Goal: Task Accomplishment & Management: Complete application form

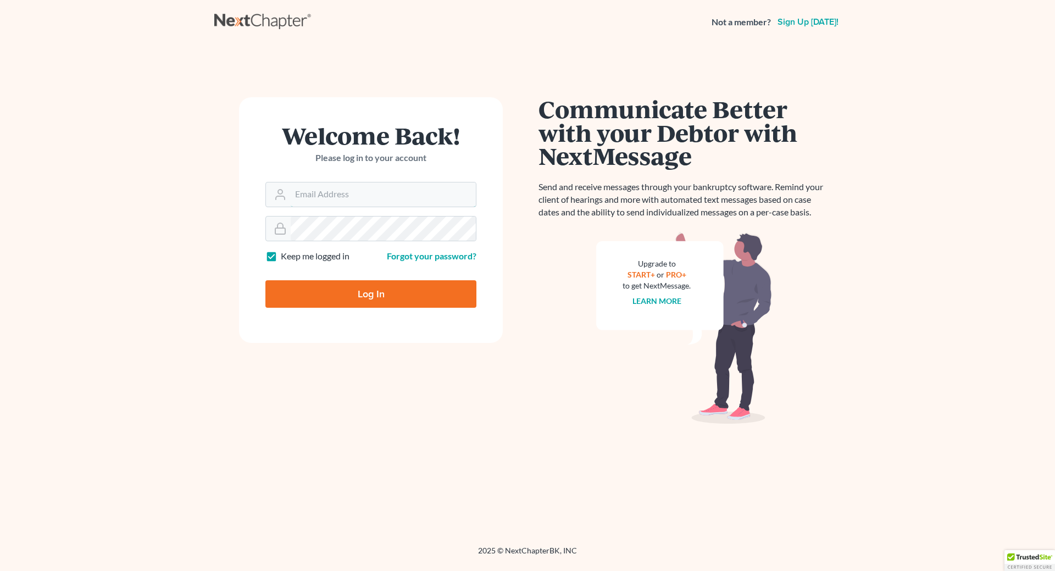
type input "[EMAIL_ADDRESS][DOMAIN_NAME]"
click at [359, 296] on input "Log In" at bounding box center [370, 293] width 211 height 27
type input "Thinking..."
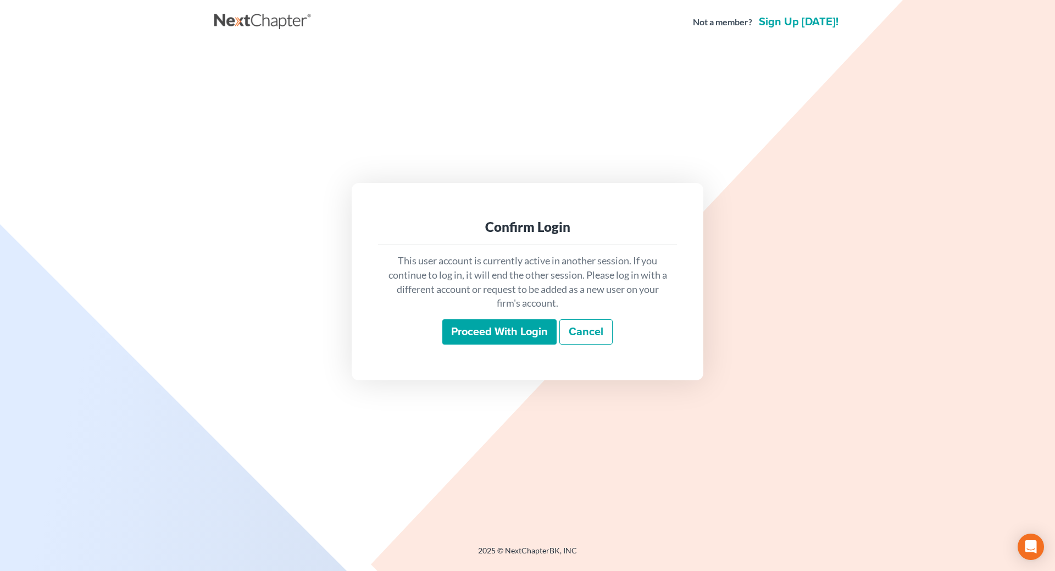
click at [499, 329] on input "Proceed with login" at bounding box center [499, 331] width 114 height 25
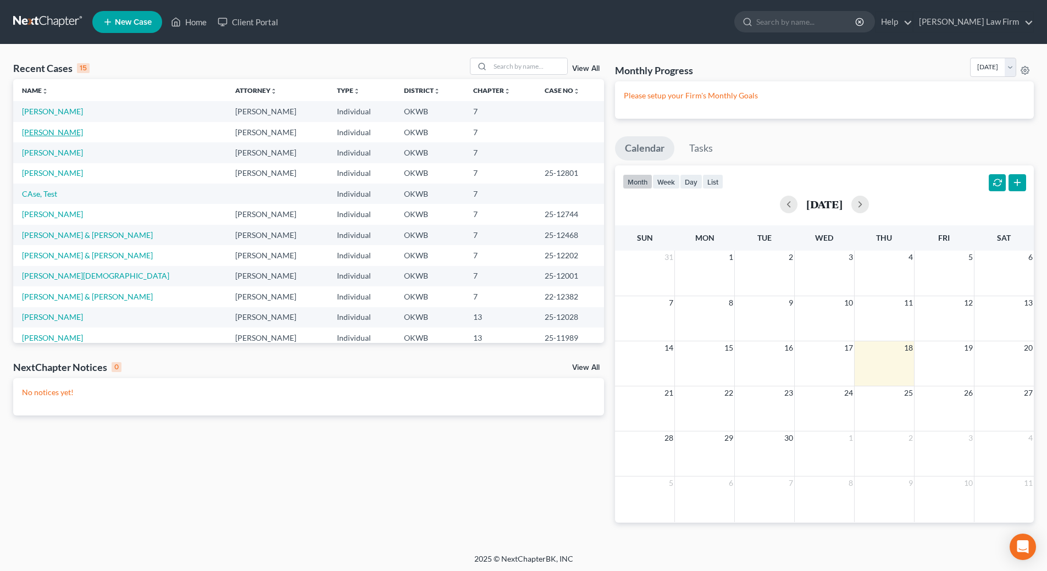
click at [69, 131] on link "[PERSON_NAME]" at bounding box center [52, 131] width 61 height 9
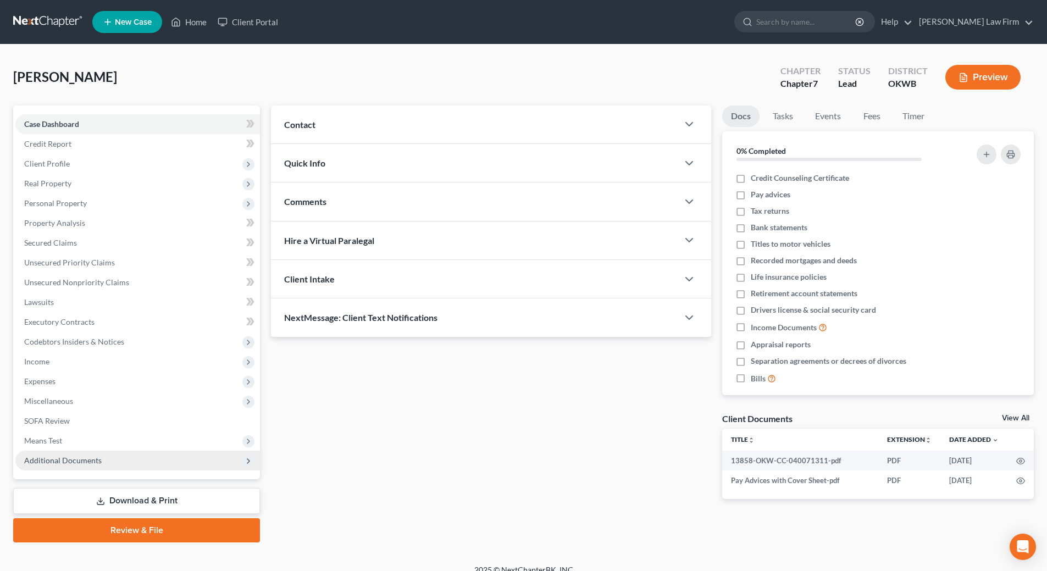
click at [114, 458] on span "Additional Documents" at bounding box center [137, 460] width 244 height 20
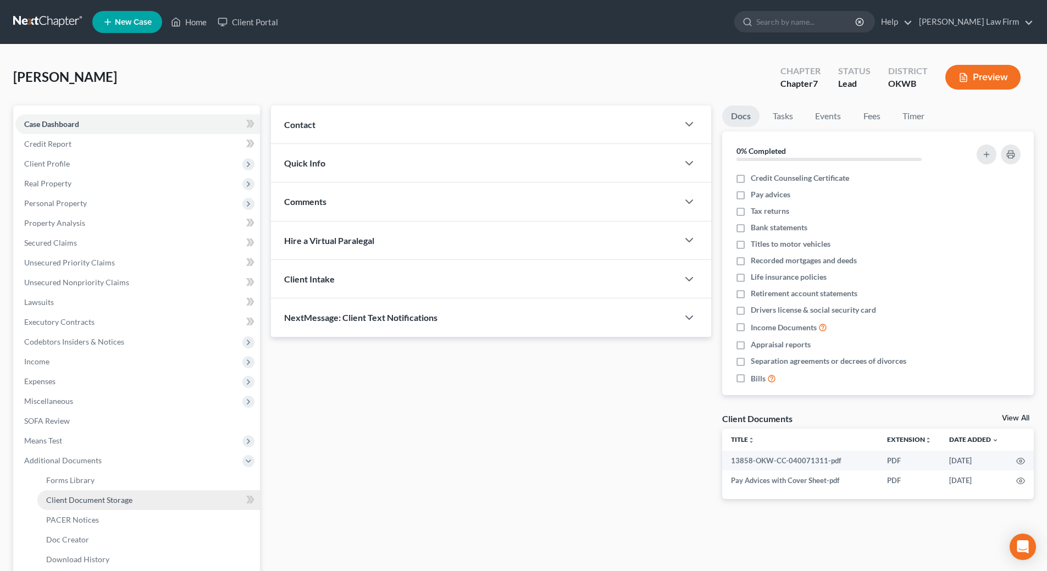
click at [128, 499] on span "Client Document Storage" at bounding box center [89, 499] width 86 height 9
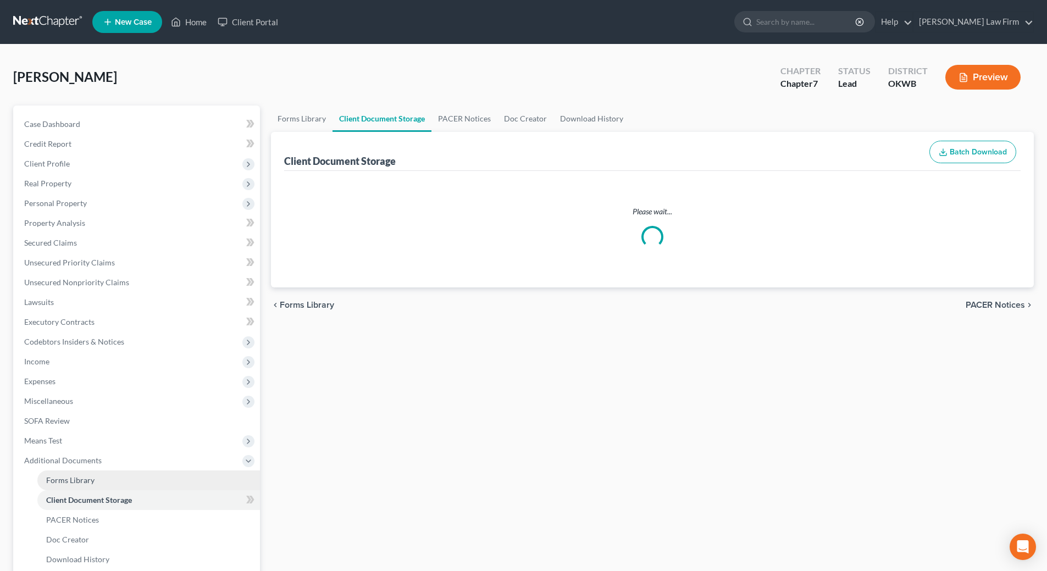
select select "3"
select select "0"
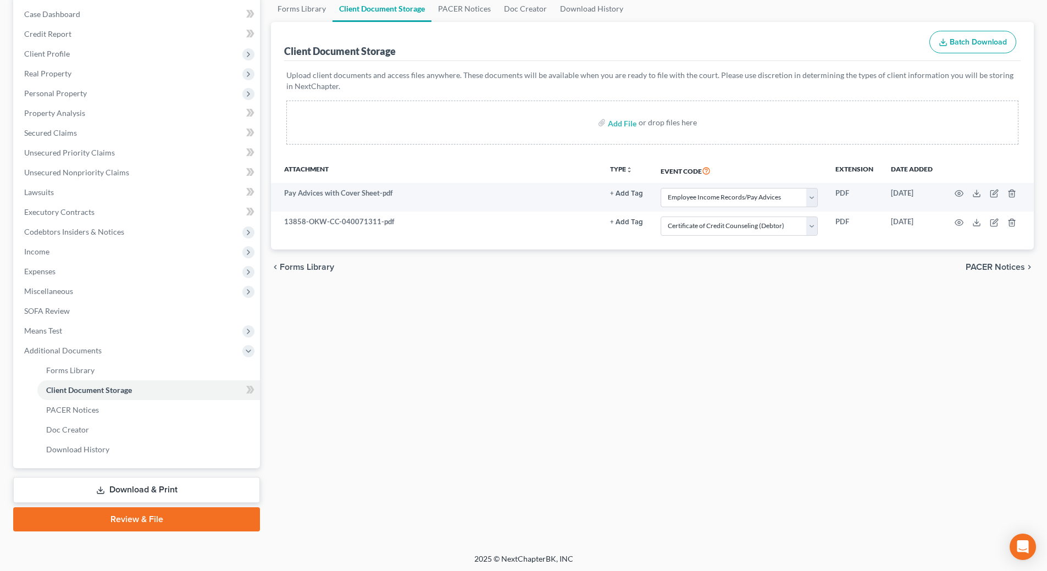
scroll to position [112, 0]
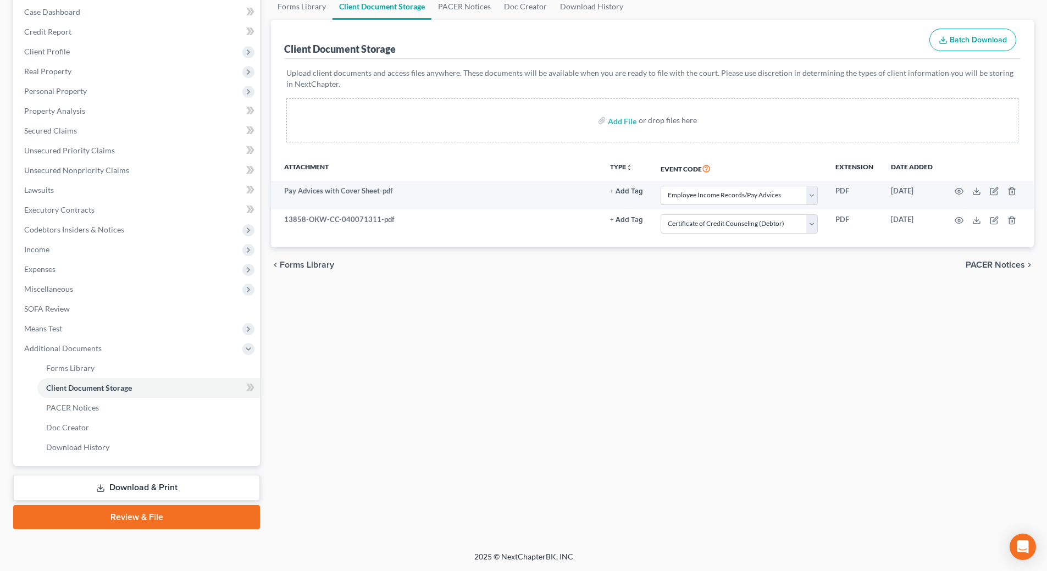
click at [148, 518] on link "Review & File" at bounding box center [136, 517] width 247 height 24
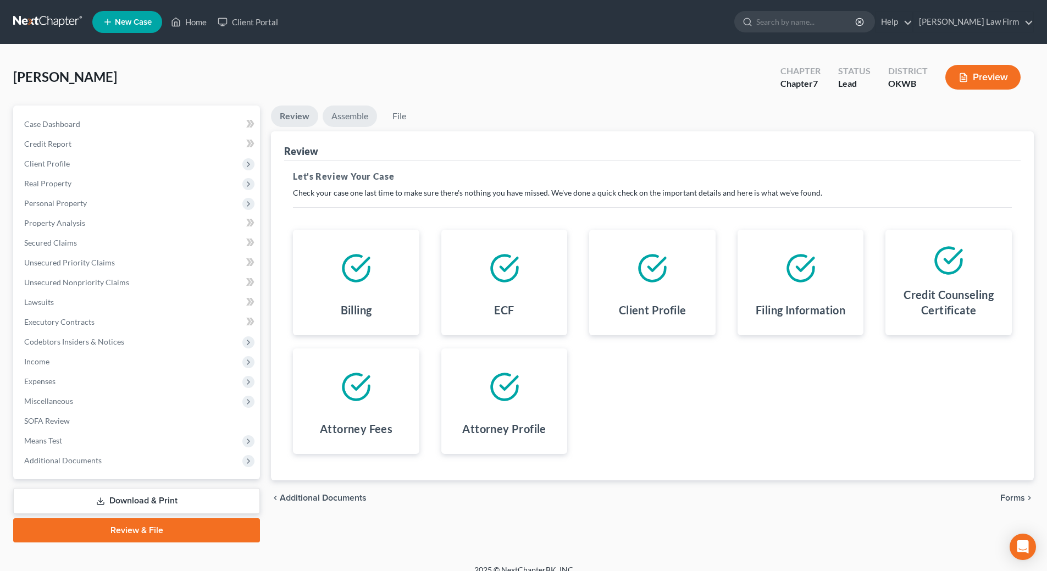
click at [353, 118] on link "Assemble" at bounding box center [349, 115] width 54 height 21
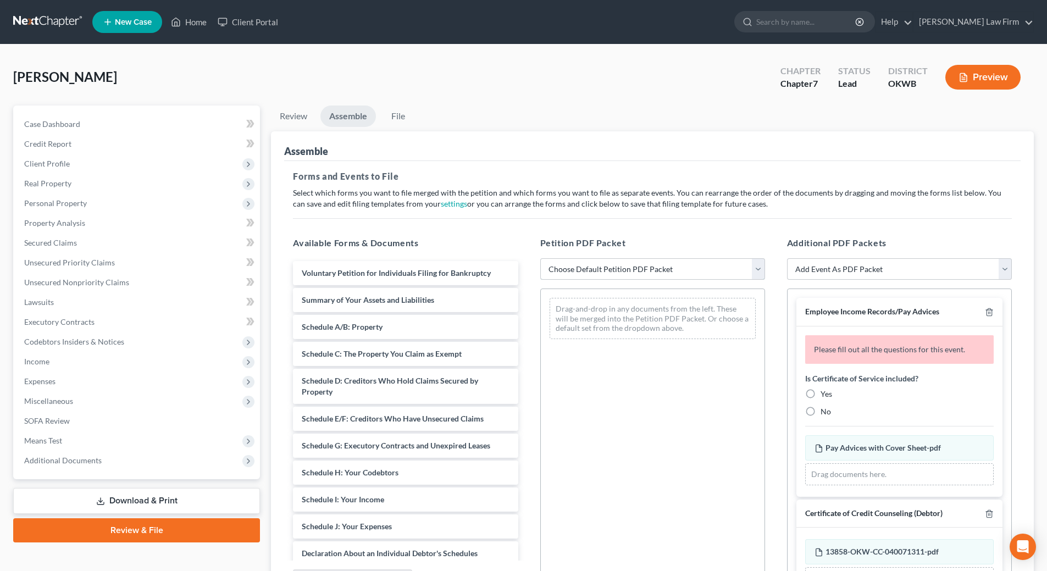
click at [630, 270] on select "Choose Default Petition PDF Packet Complete Bankruptcy Petition (all forms and …" at bounding box center [652, 269] width 225 height 22
select select "0"
click at [540, 258] on select "Choose Default Petition PDF Packet Complete Bankruptcy Petition (all forms and …" at bounding box center [652, 269] width 225 height 22
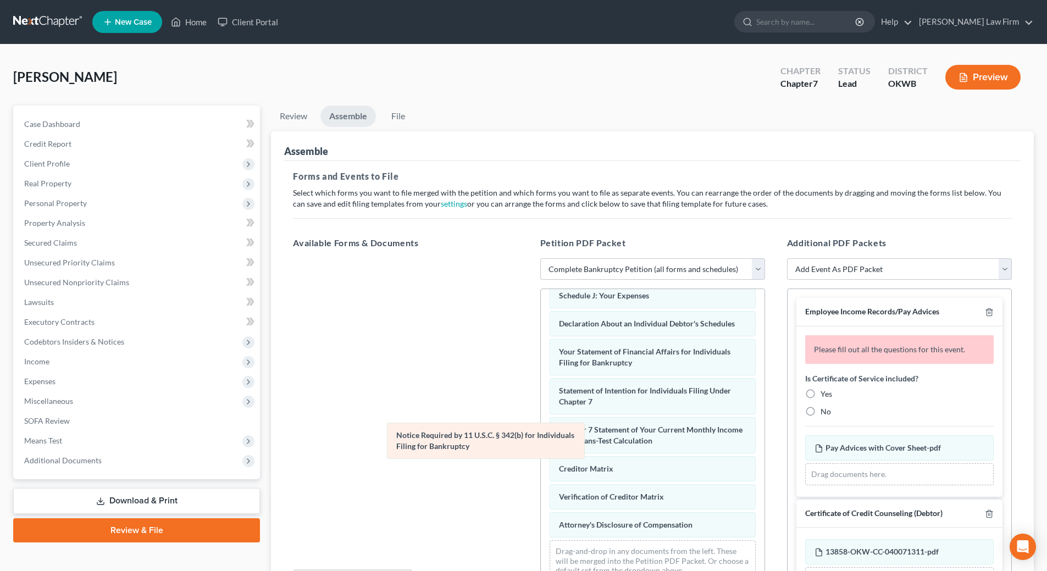
scroll to position [311, 0]
drag, startPoint x: 578, startPoint y: 492, endPoint x: 319, endPoint y: 349, distance: 295.3
click at [541, 349] on div "Notice Required by 11 U.S.C. § 342(b) for Individuals Filing for Bankruptcy Vol…" at bounding box center [653, 289] width 224 height 601
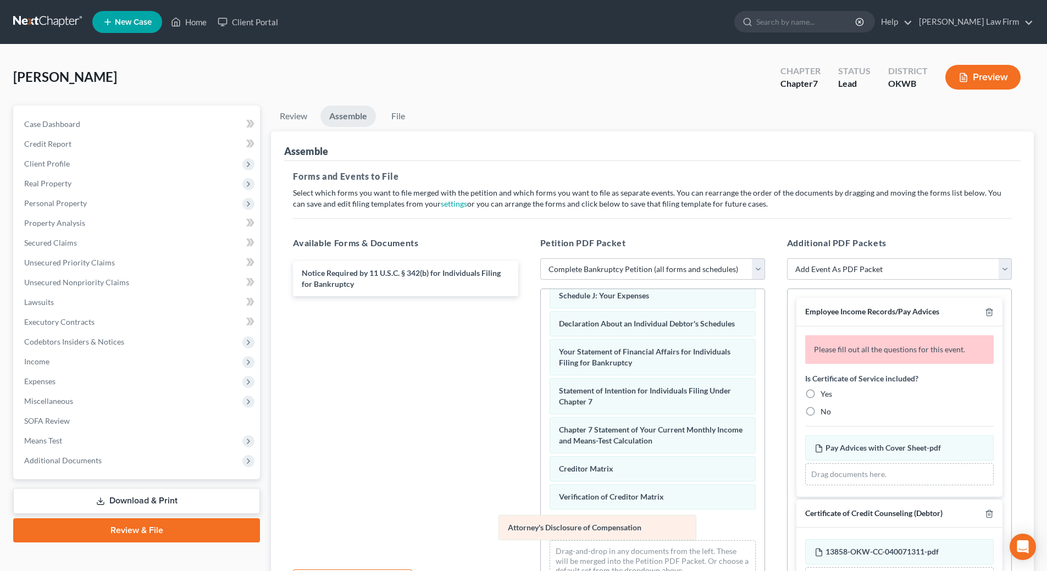
scroll to position [283, 0]
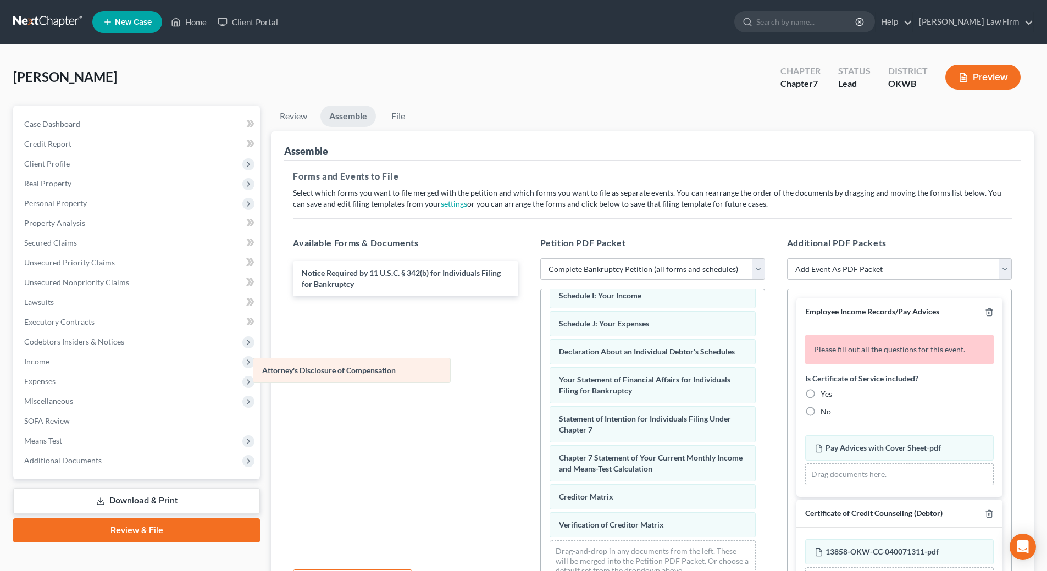
drag, startPoint x: 603, startPoint y: 533, endPoint x: 313, endPoint y: 365, distance: 335.3
click at [541, 365] on div "Attorney's Disclosure of Compensation Voluntary Petition for Individuals Filing…" at bounding box center [653, 303] width 224 height 573
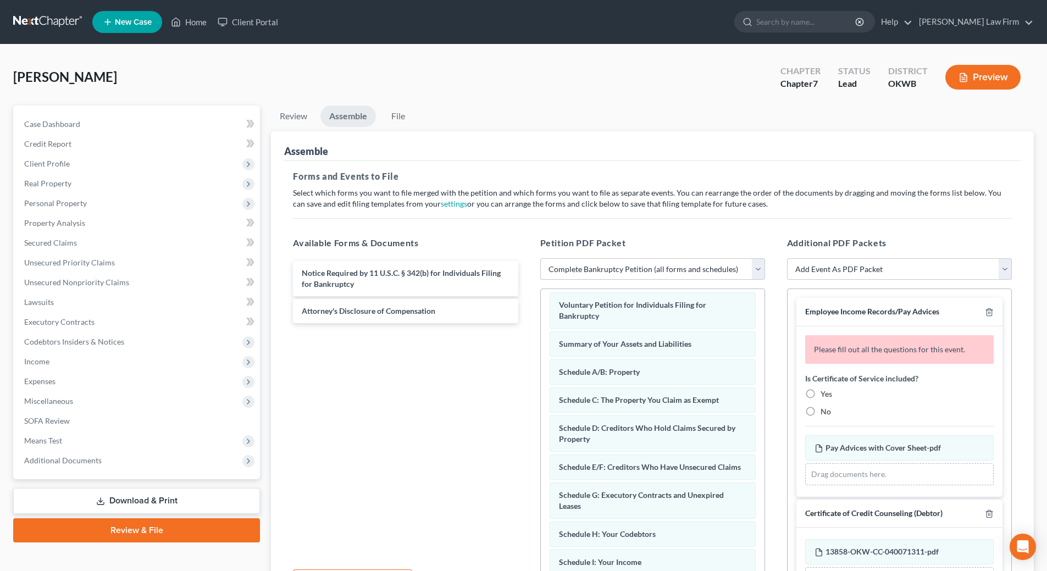
scroll to position [0, 0]
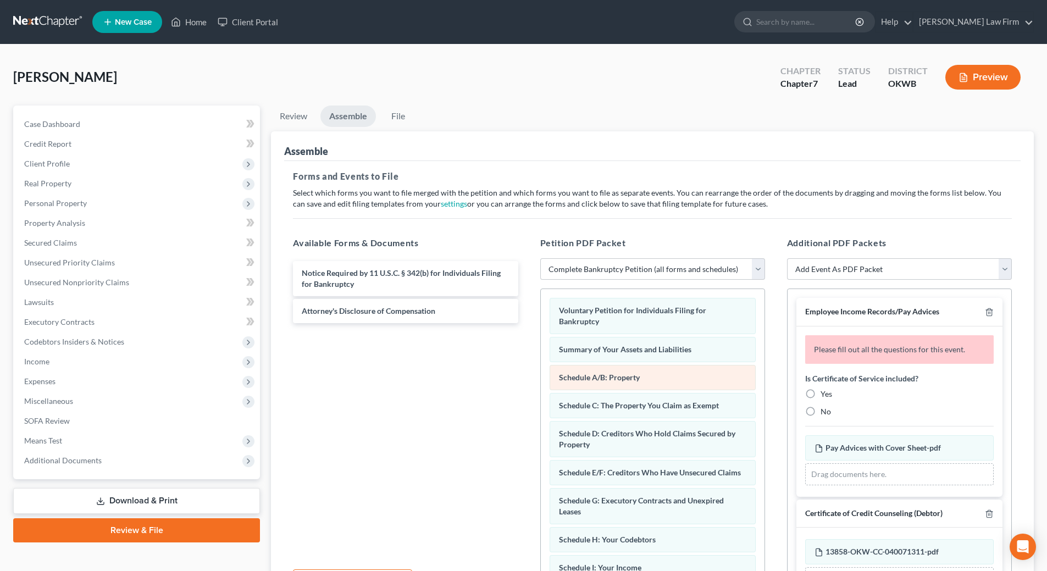
click at [642, 372] on div "Schedule A/B: Property" at bounding box center [652, 377] width 206 height 25
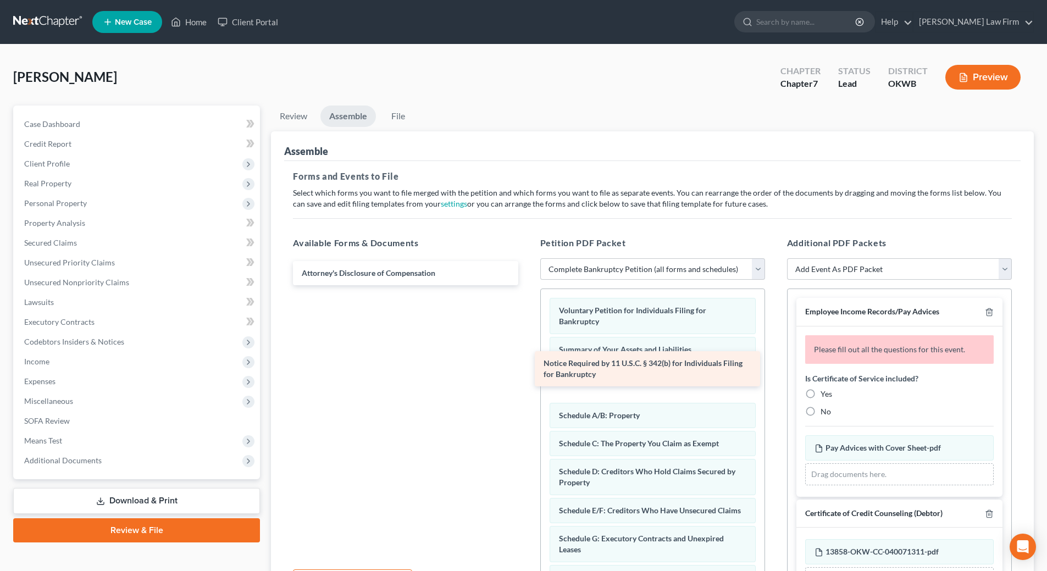
drag, startPoint x: 353, startPoint y: 287, endPoint x: 594, endPoint y: 377, distance: 258.0
click at [526, 285] on div "Notice Required by 11 U.S.C. § 342(b) for Individuals Filing for Bankruptcy Not…" at bounding box center [405, 273] width 242 height 24
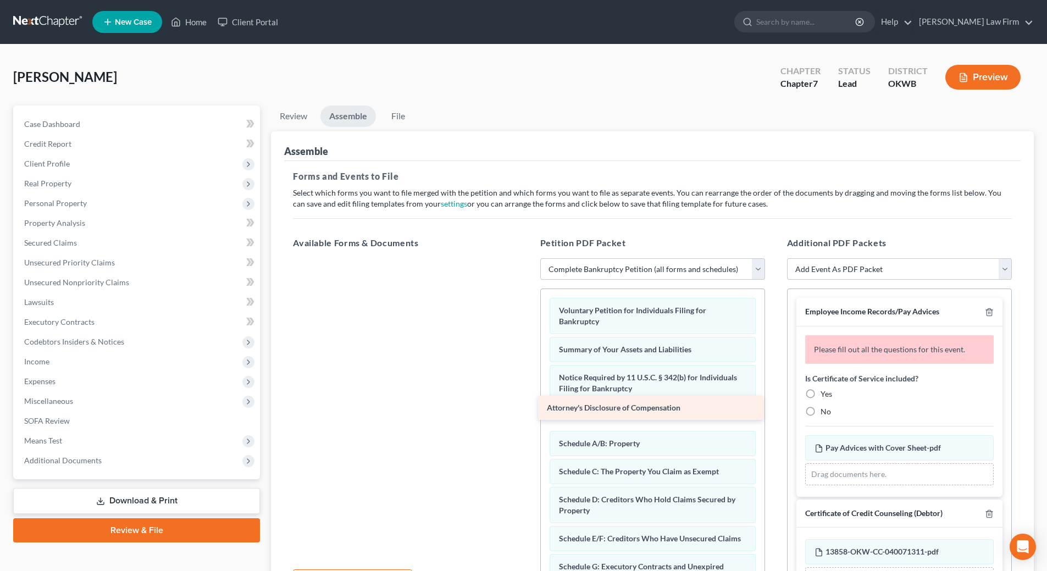
drag, startPoint x: 325, startPoint y: 272, endPoint x: 570, endPoint y: 407, distance: 279.5
click at [526, 258] on div "Attorney's Disclosure of Compensation Attorney's Disclosure of Compensation" at bounding box center [405, 258] width 242 height 0
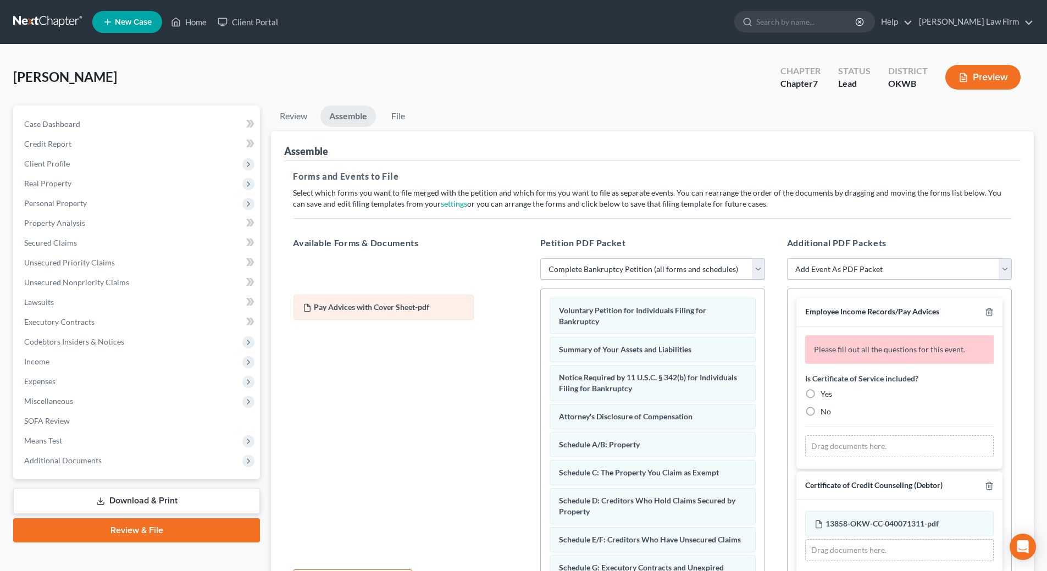
drag, startPoint x: 878, startPoint y: 446, endPoint x: 367, endPoint y: 305, distance: 530.4
click at [805, 435] on div "Pay Advices with Cover Sheet-pdf Amended Pay Advices with Cover Sheet-pdf Pay A…" at bounding box center [899, 446] width 188 height 22
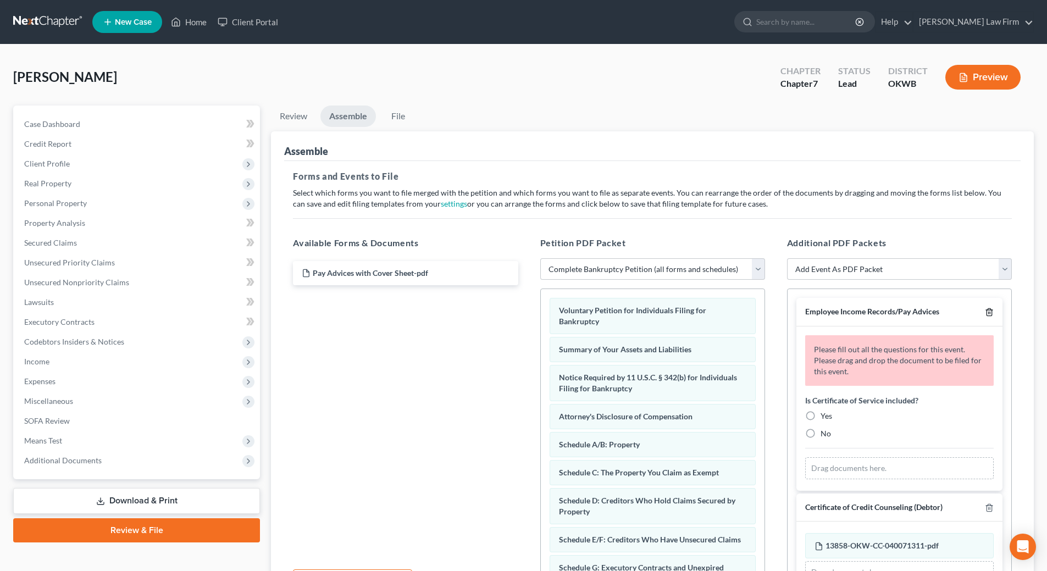
click at [984, 311] on icon "button" at bounding box center [988, 312] width 9 height 9
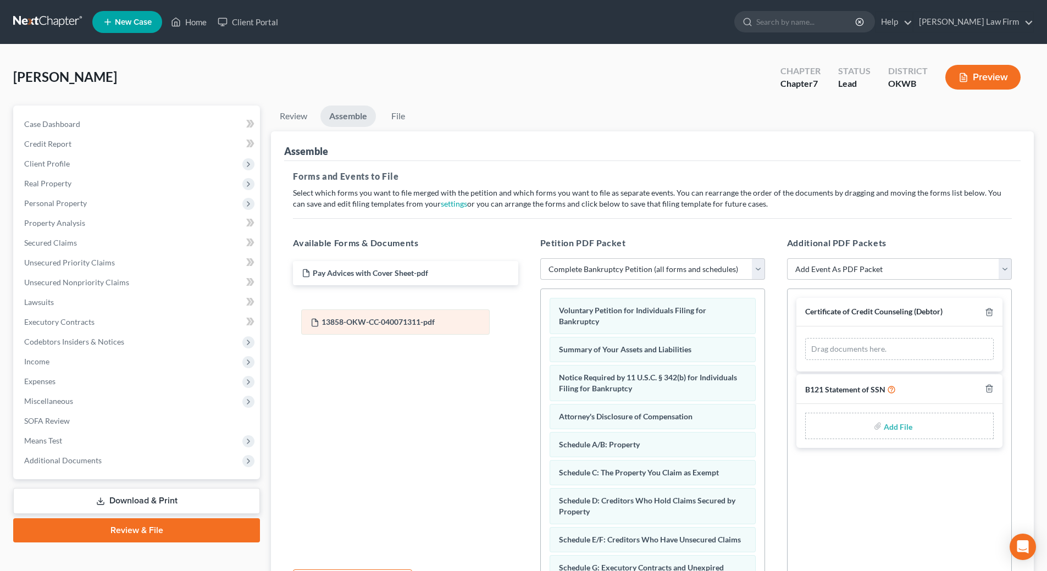
drag, startPoint x: 922, startPoint y: 355, endPoint x: 418, endPoint y: 325, distance: 505.8
click at [805, 338] on div "13858-OKW-CC-040071311-pdf Amended 13858-OKW-CC-040071311-pdf 13858-OKW-CC-0400…" at bounding box center [899, 349] width 188 height 22
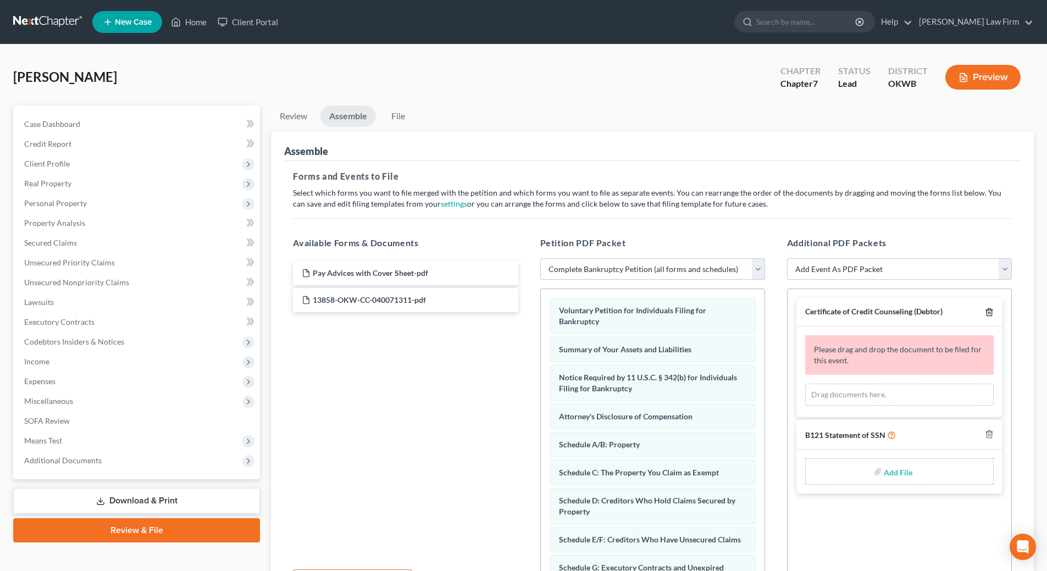
click at [988, 311] on icon "button" at bounding box center [988, 312] width 9 height 9
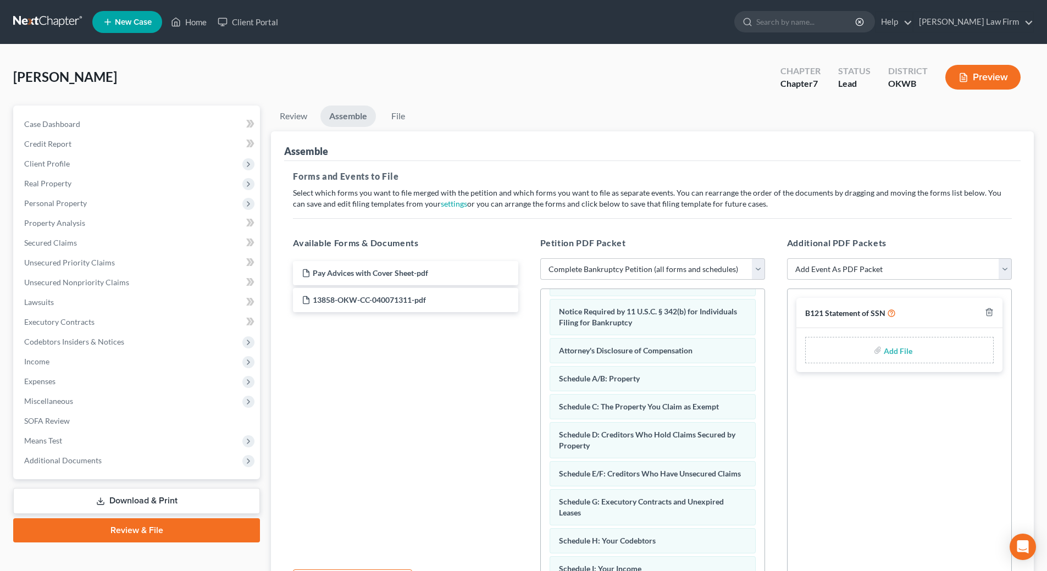
scroll to position [350, 0]
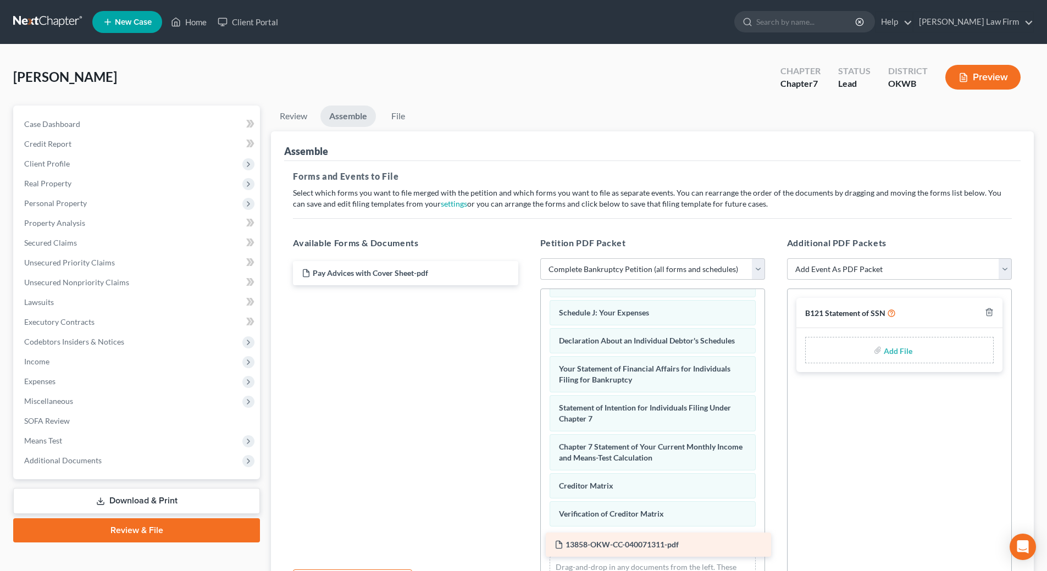
drag, startPoint x: 377, startPoint y: 299, endPoint x: 630, endPoint y: 543, distance: 351.6
click at [526, 285] on div "13858-OKW-CC-040071311-pdf Pay Advices with Cover Sheet-pdf 13858-OKW-CC-040071…" at bounding box center [405, 273] width 242 height 24
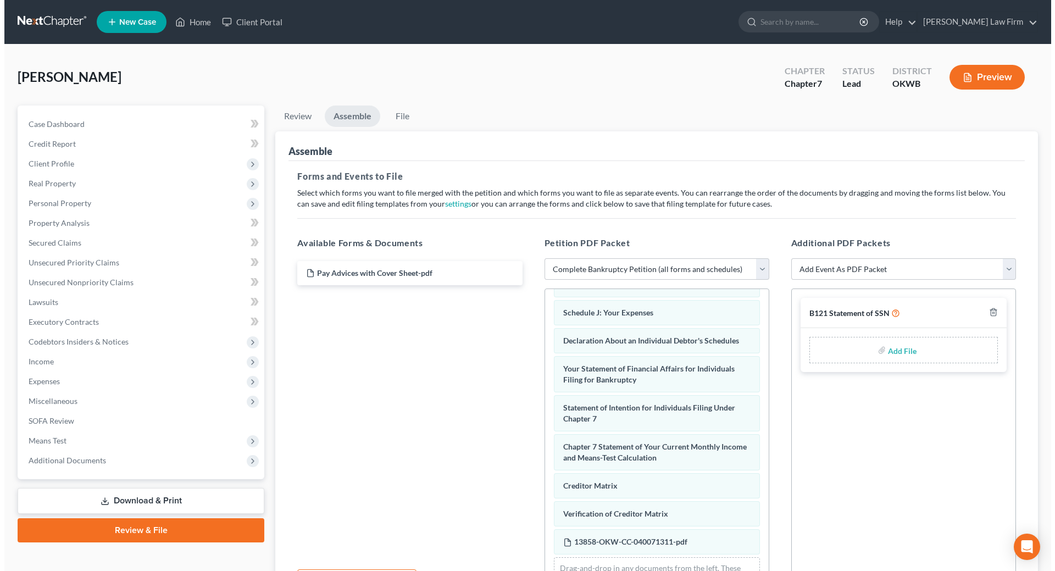
scroll to position [378, 0]
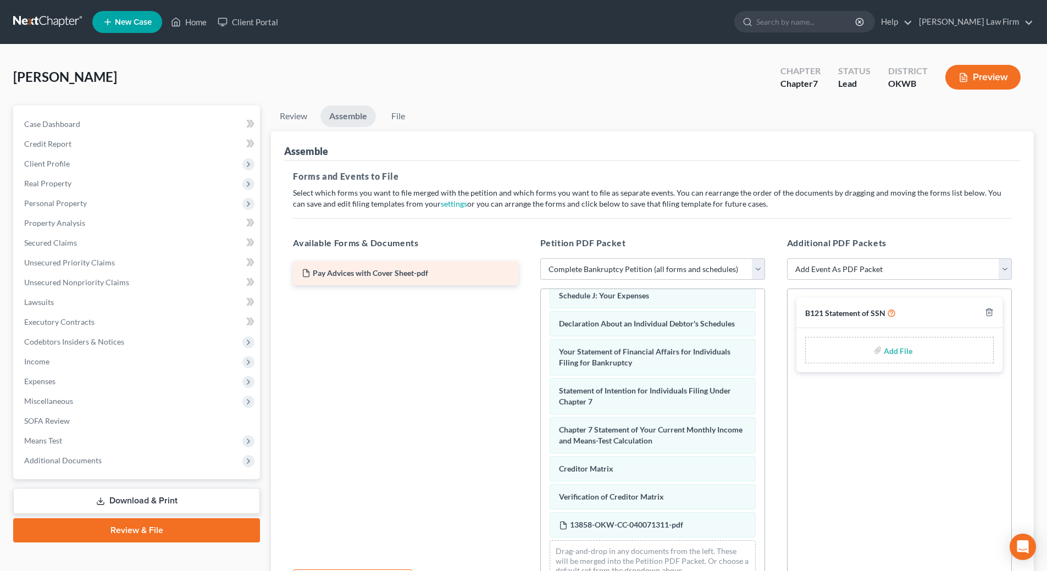
click at [325, 280] on div "Pay Advices with Cover Sheet-pdf" at bounding box center [405, 273] width 242 height 24
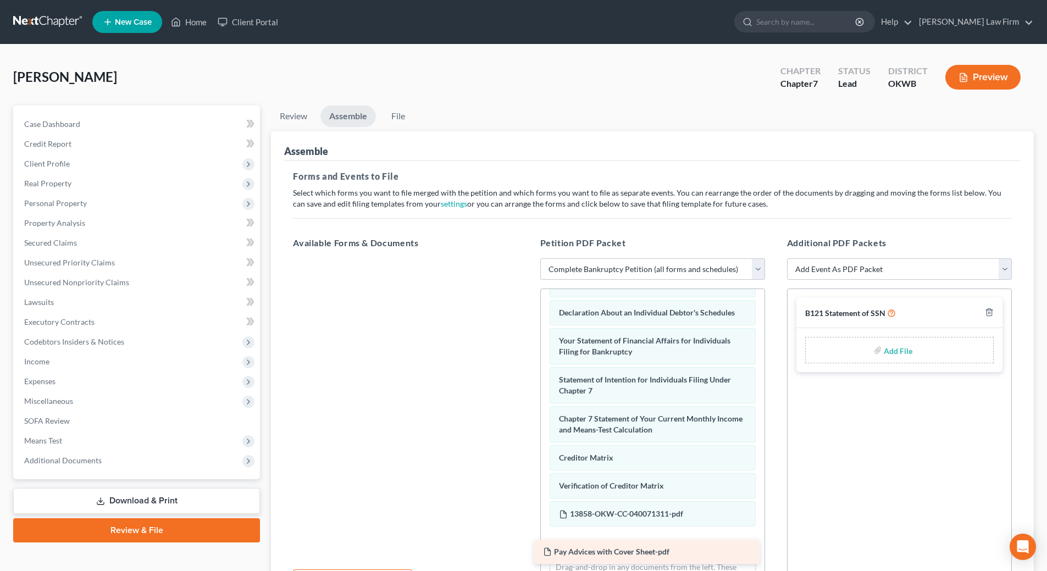
drag, startPoint x: 325, startPoint y: 280, endPoint x: 566, endPoint y: 558, distance: 368.4
click at [526, 258] on div "Pay Advices with Cover Sheet-pdf Pay Advices with Cover Sheet-pdf" at bounding box center [405, 258] width 242 height 0
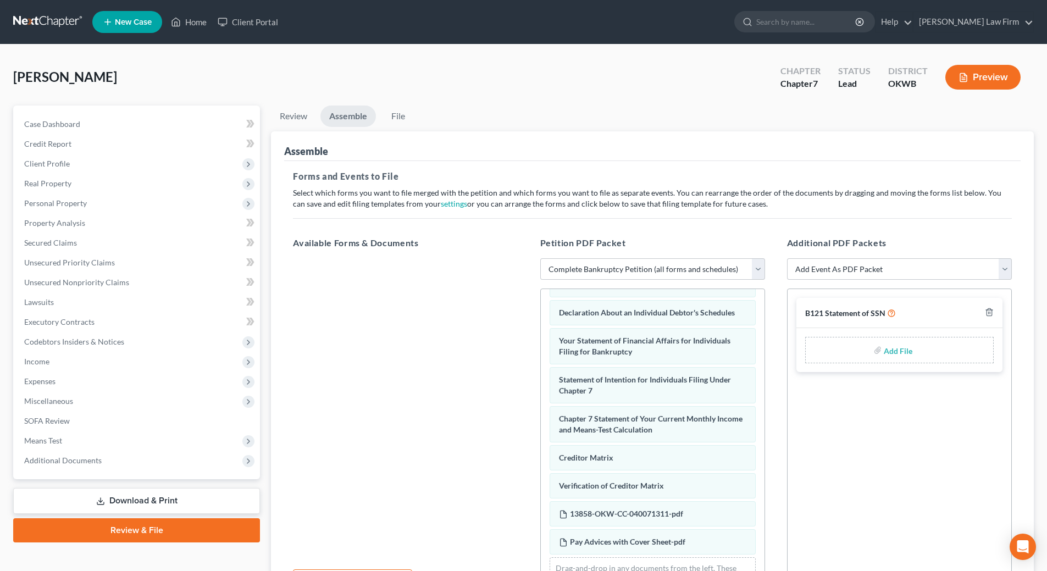
click at [904, 352] on input "file" at bounding box center [896, 350] width 26 height 20
type input "C:\fakepath\B-121 Executed.pdf"
click at [991, 314] on icon "button" at bounding box center [988, 312] width 5 height 7
click at [874, 272] on select "Add Event As PDF Packet B121 Statement of SSN Certificate of Credit Counseling …" at bounding box center [899, 269] width 225 height 22
select select "0"
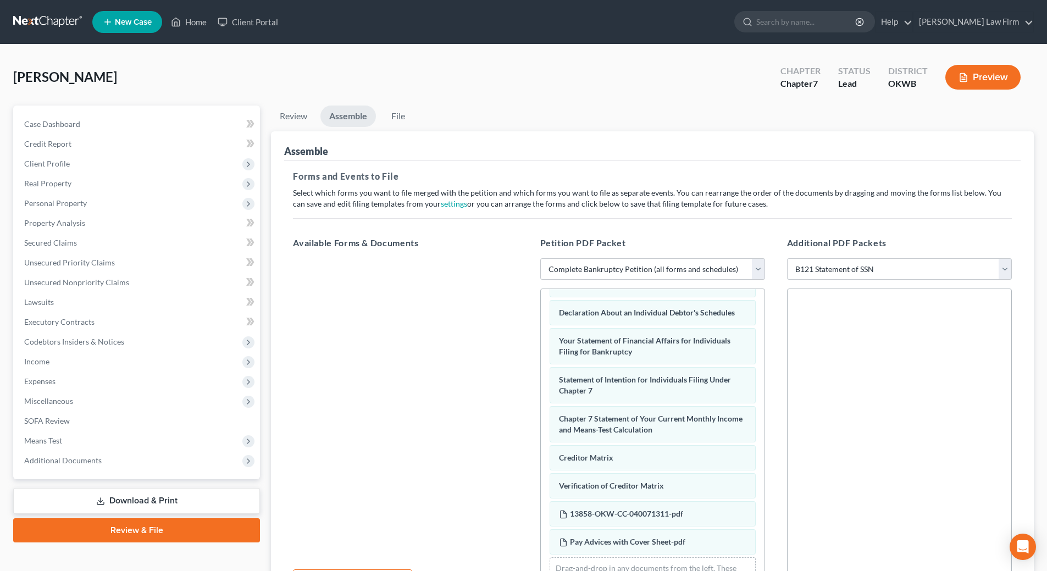
click at [787, 258] on select "Add Event As PDF Packet B121 Statement of SSN Certificate of Credit Counseling …" at bounding box center [899, 269] width 225 height 22
select select
click at [891, 351] on input "file" at bounding box center [896, 350] width 26 height 20
type input "C:\fakepath\B-121 Executed.pdf"
click at [402, 120] on link "File" at bounding box center [397, 115] width 35 height 21
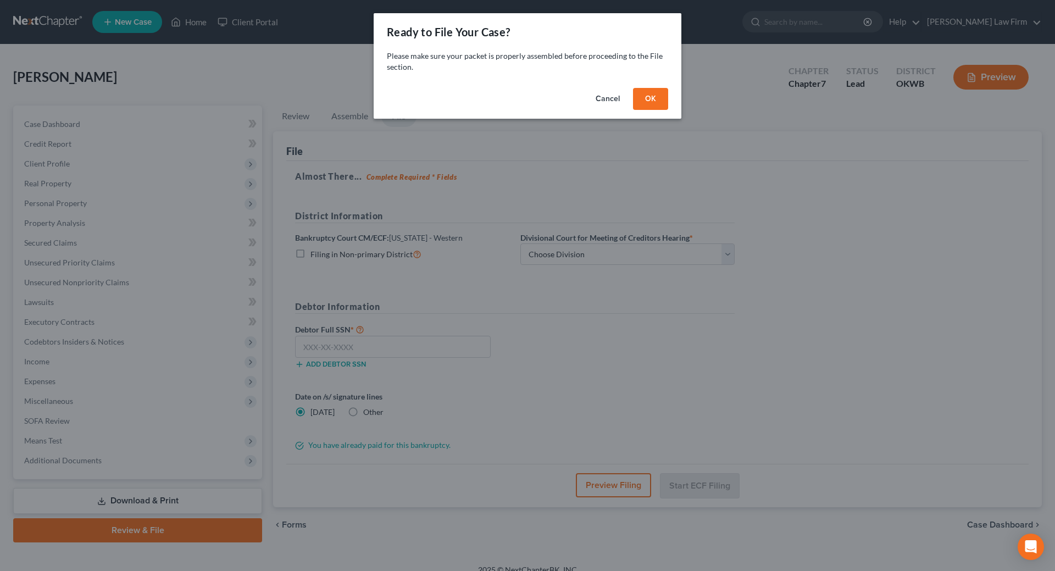
click at [652, 103] on button "OK" at bounding box center [650, 99] width 35 height 22
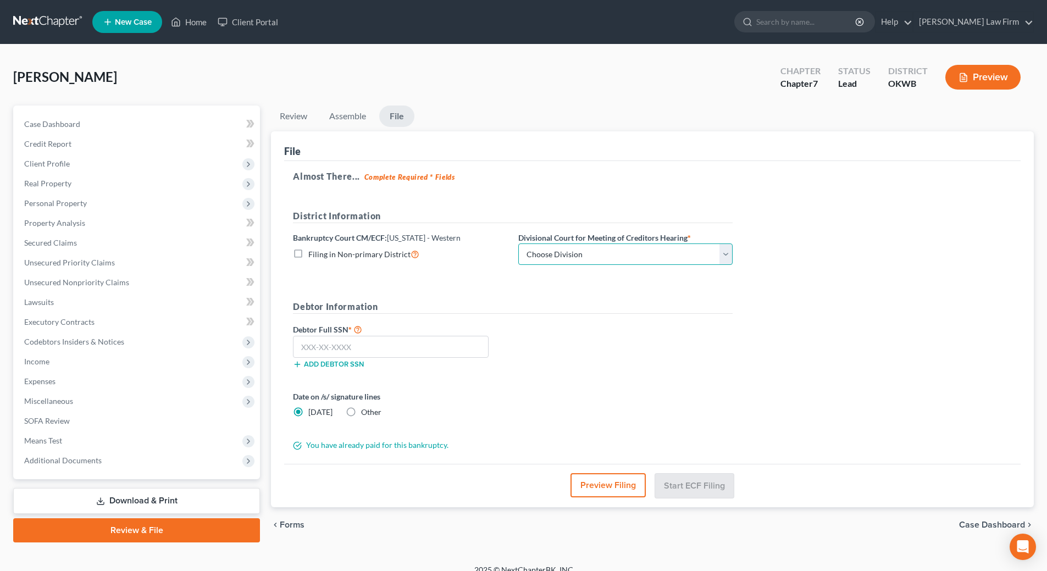
click at [630, 258] on select "Choose Division [US_STATE][GEOGRAPHIC_DATA]" at bounding box center [625, 254] width 214 height 22
select select "0"
click at [518, 243] on select "Choose Division [US_STATE][GEOGRAPHIC_DATA]" at bounding box center [625, 254] width 214 height 22
click at [413, 346] on input "text" at bounding box center [391, 347] width 196 height 22
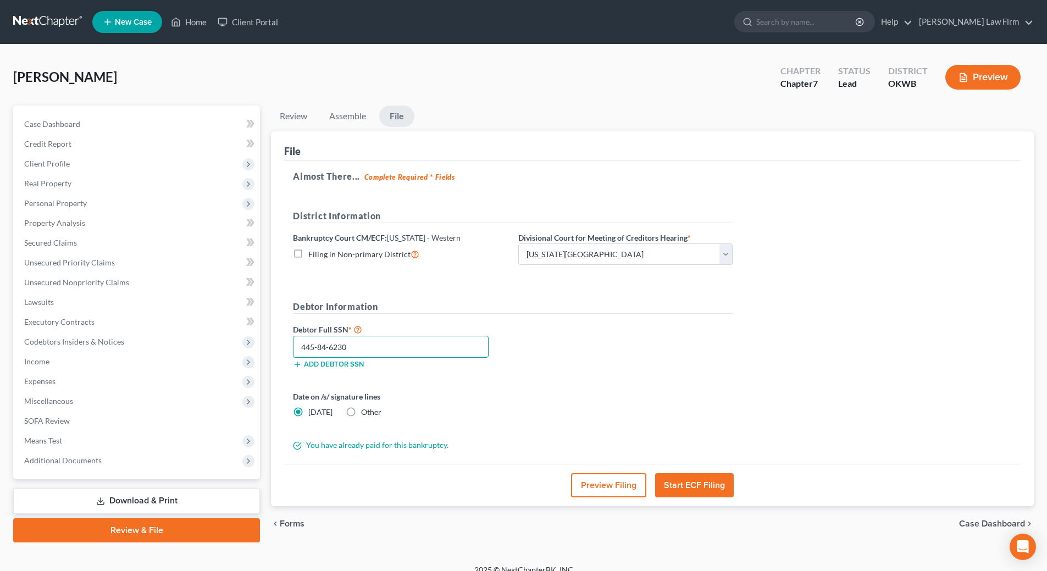
type input "445-84-6230"
click at [583, 487] on button "Preview Filing" at bounding box center [608, 485] width 75 height 24
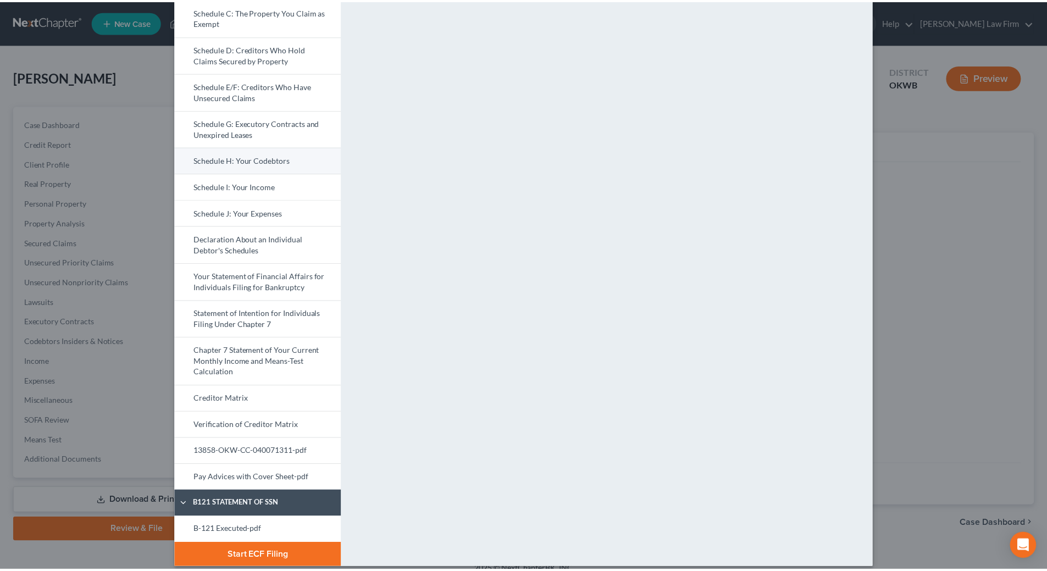
scroll to position [242, 0]
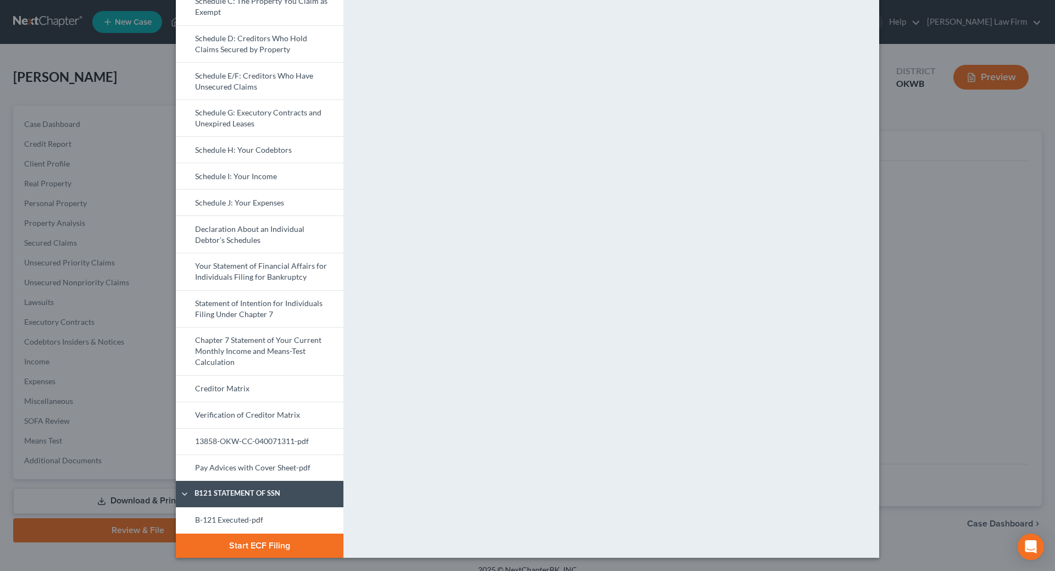
click at [222, 548] on button "Start ECF Filing" at bounding box center [260, 545] width 168 height 24
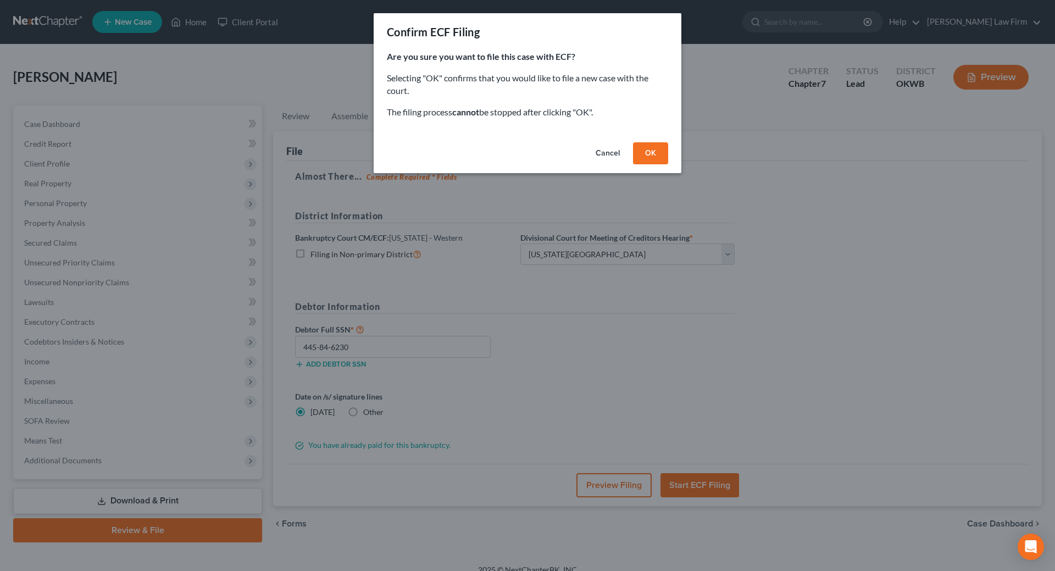
click at [653, 147] on button "OK" at bounding box center [650, 153] width 35 height 22
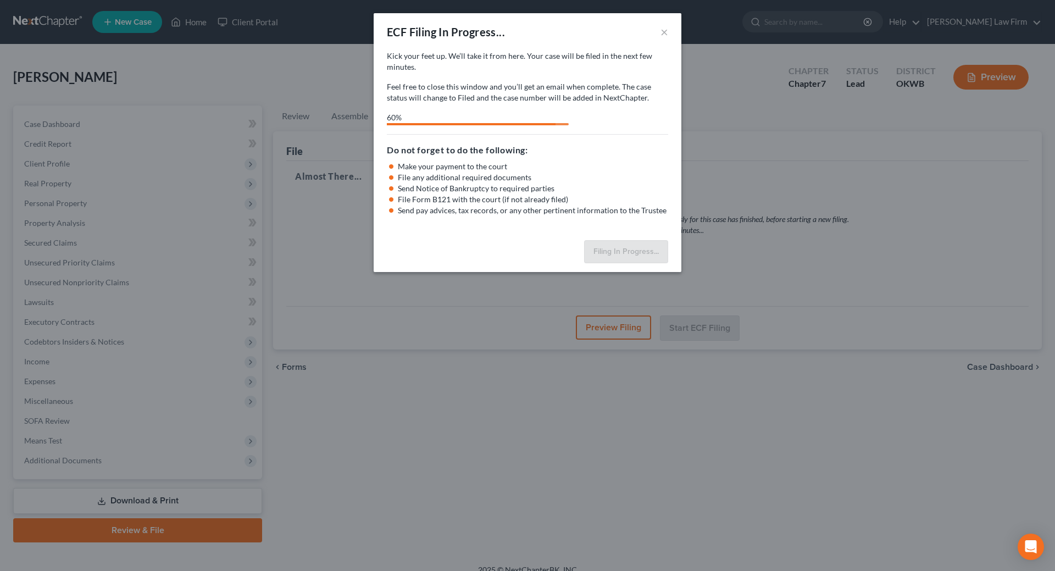
select select "0"
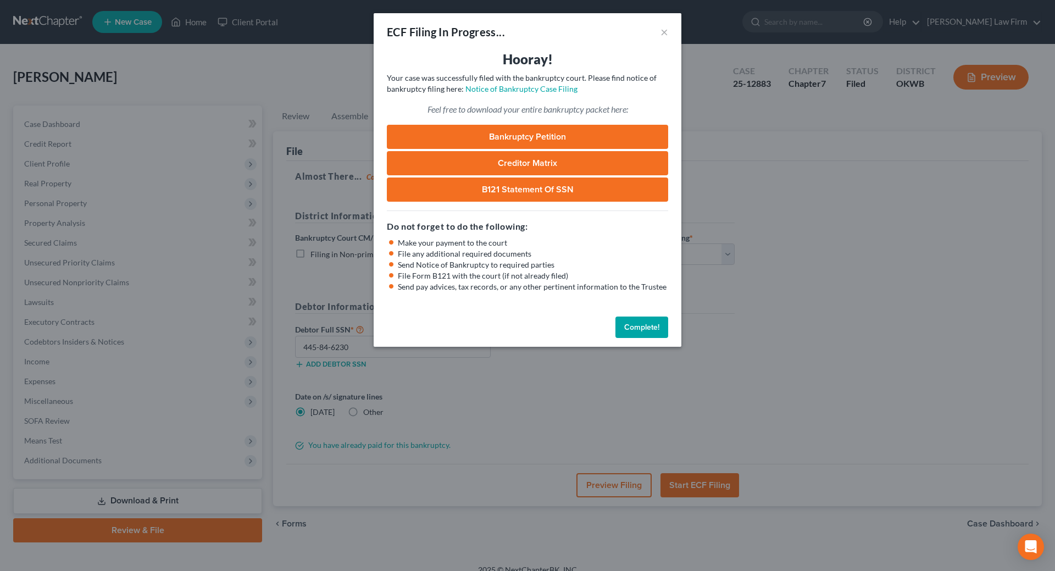
click at [653, 327] on button "Complete!" at bounding box center [641, 327] width 53 height 22
